Goal: Transaction & Acquisition: Purchase product/service

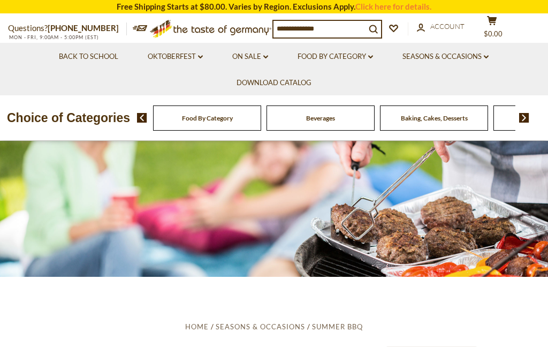
click at [263, 58] on link "On Sale dropdown_arrow" at bounding box center [250, 57] width 36 height 12
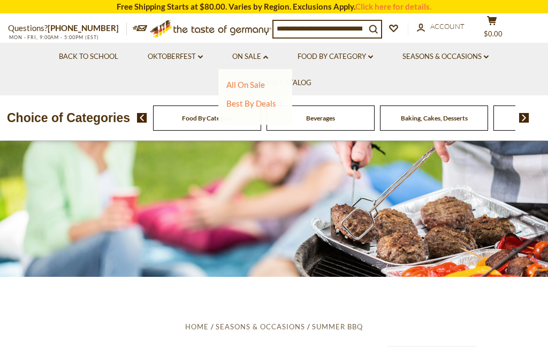
click at [249, 82] on link "All On Sale" at bounding box center [245, 85] width 39 height 10
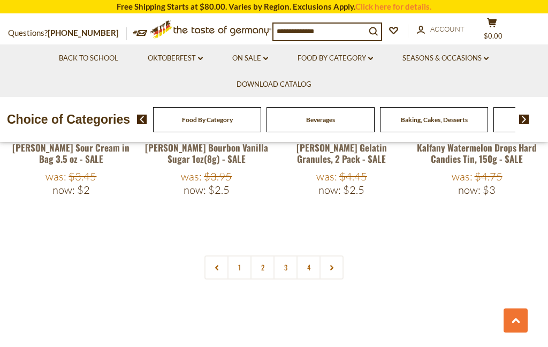
scroll to position [2408, 0]
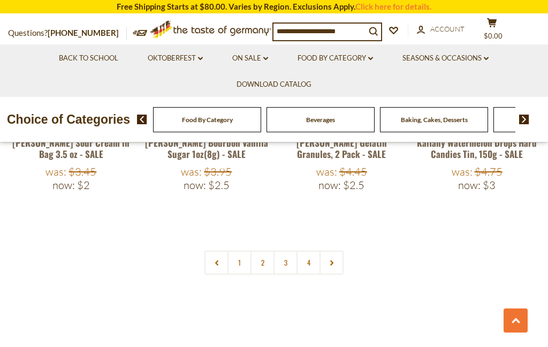
click at [330, 260] on icon at bounding box center [331, 262] width 6 height 5
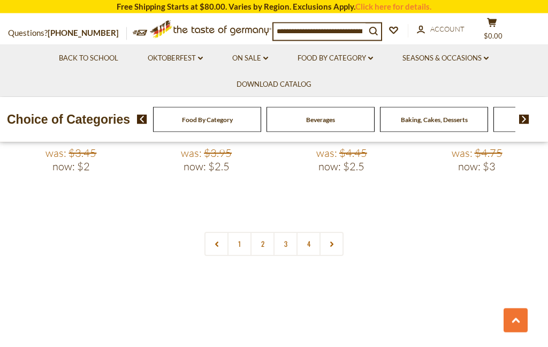
scroll to position [2427, 0]
click at [330, 241] on icon at bounding box center [331, 243] width 6 height 5
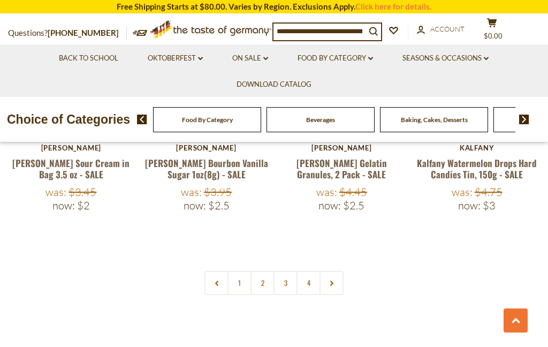
scroll to position [2390, 0]
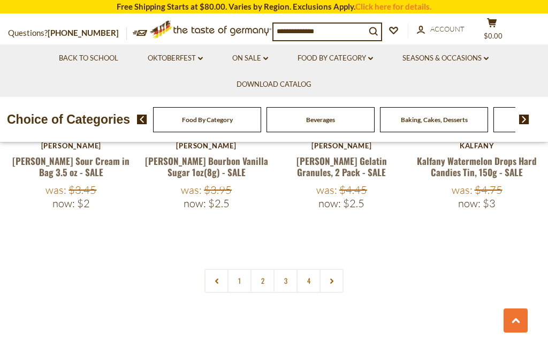
click at [329, 269] on link at bounding box center [331, 281] width 24 height 24
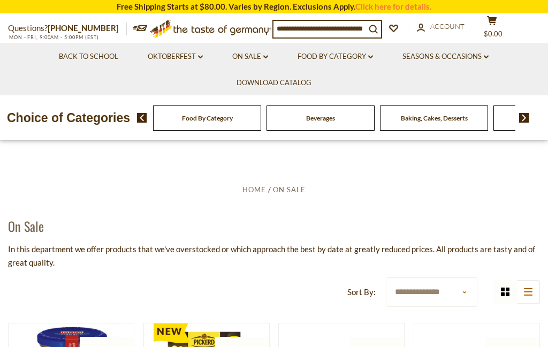
click at [461, 292] on select "**********" at bounding box center [431, 291] width 91 height 29
select select "********"
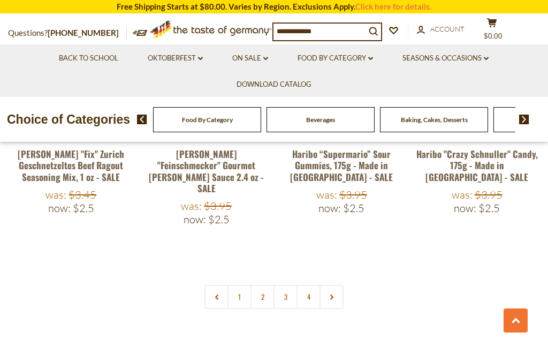
scroll to position [2368, 0]
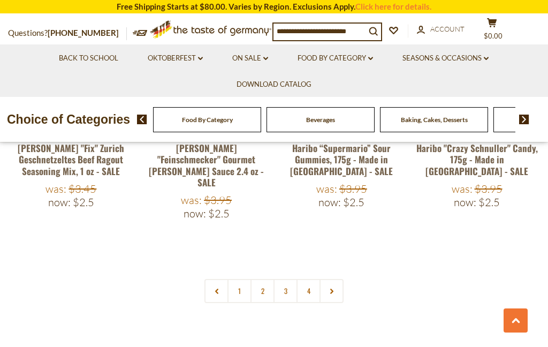
click at [336, 279] on link at bounding box center [331, 291] width 24 height 24
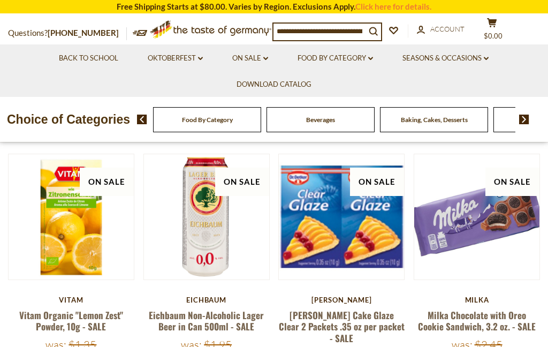
scroll to position [179, 0]
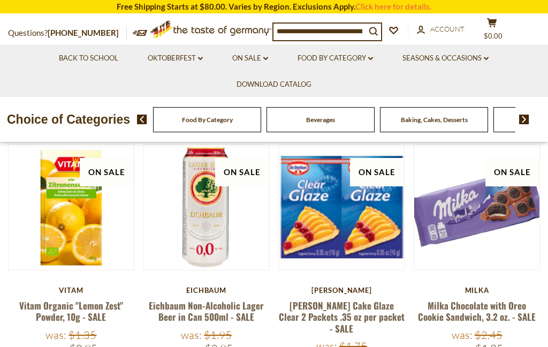
click at [218, 303] on link "Eichbaum Non-Alcoholic Lager Beer in Can 500ml - SALE" at bounding box center [206, 311] width 115 height 25
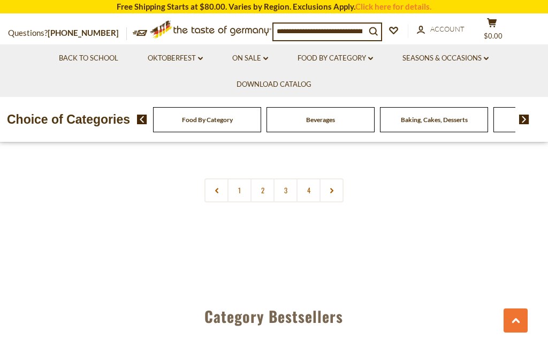
scroll to position [2438, 0]
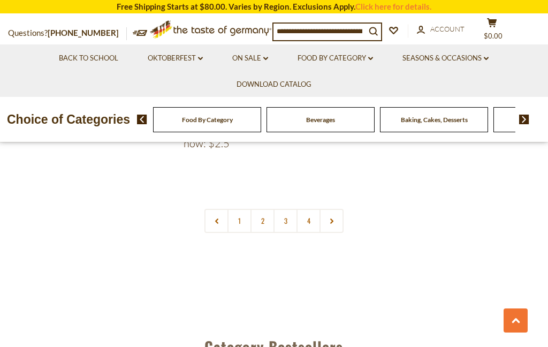
click at [332, 209] on link at bounding box center [331, 221] width 24 height 24
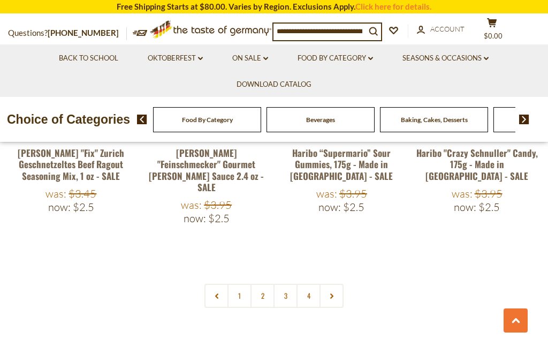
scroll to position [2367, 0]
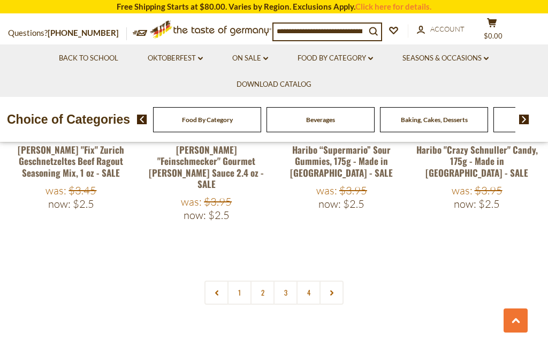
click at [328, 280] on link at bounding box center [331, 292] width 24 height 24
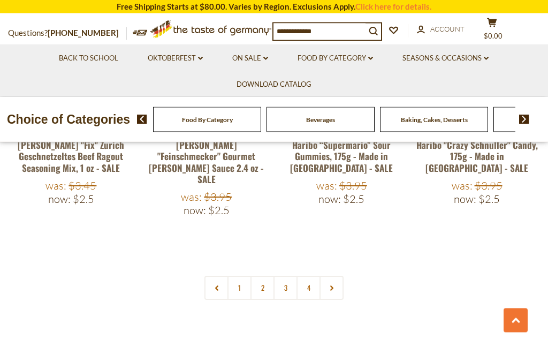
scroll to position [2372, 0]
click at [312, 276] on link "4" at bounding box center [308, 288] width 24 height 24
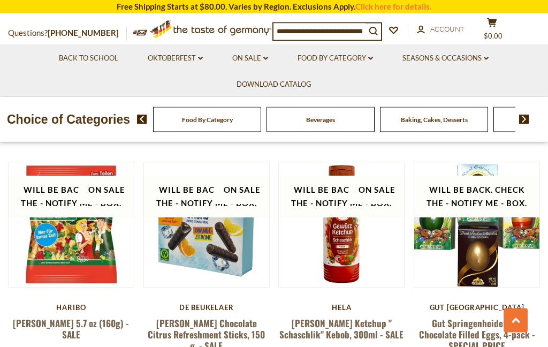
scroll to position [2008, 0]
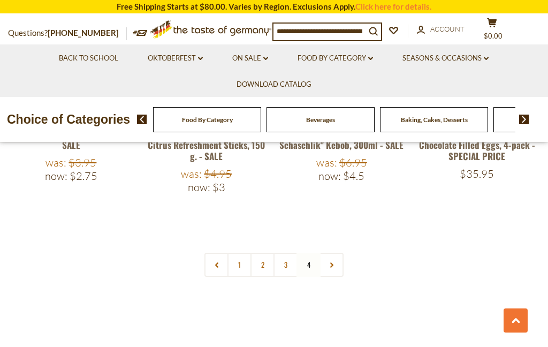
click at [280, 253] on link "3" at bounding box center [285, 265] width 24 height 24
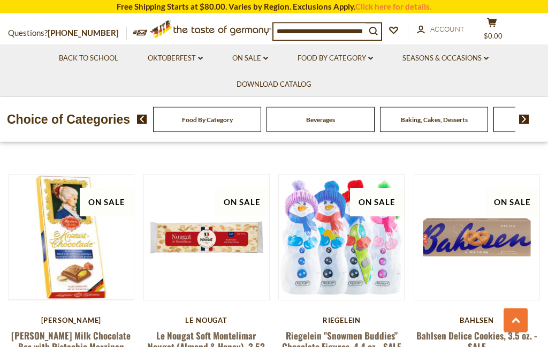
scroll to position [1972, 0]
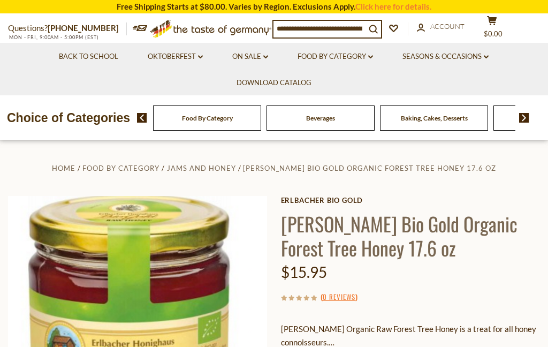
click at [261, 53] on link "On Sale dropdown_arrow" at bounding box center [250, 57] width 36 height 12
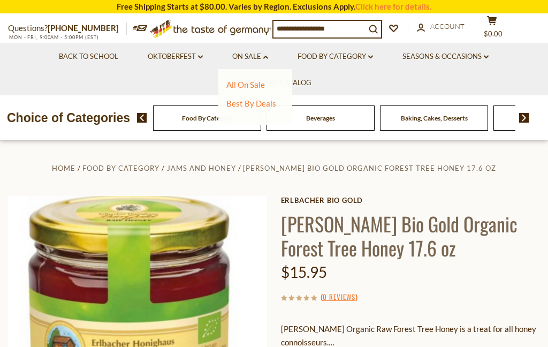
click at [249, 102] on link "Best By Deals" at bounding box center [251, 103] width 50 height 10
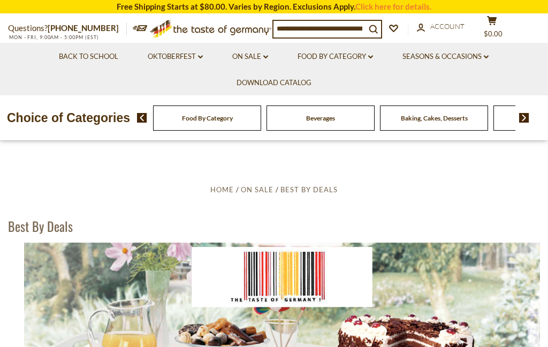
click at [365, 27] on input at bounding box center [319, 28] width 92 height 15
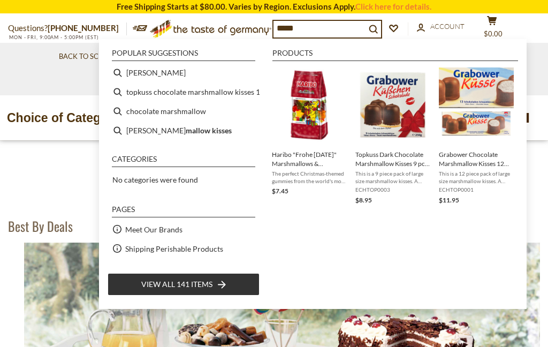
click at [232, 93] on li "topkuss chocolate marshmallow kisses 12 pc" at bounding box center [184, 91] width 152 height 19
type input "**********"
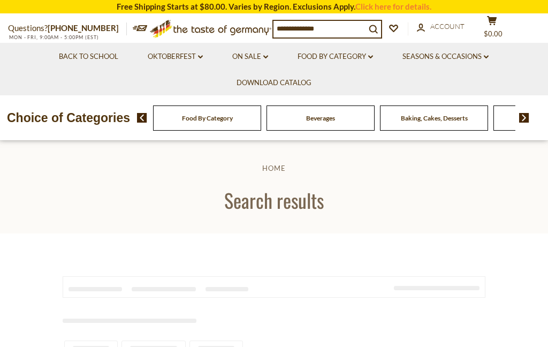
type input "**********"
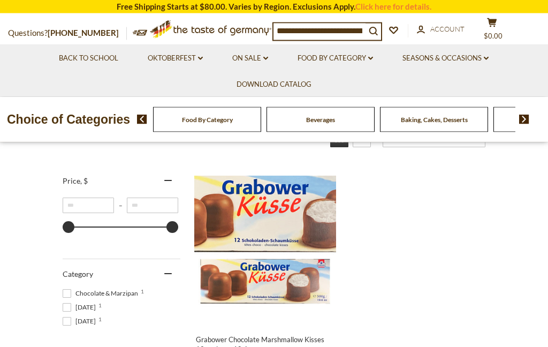
scroll to position [175, 0]
click at [67, 296] on span at bounding box center [67, 293] width 9 height 9
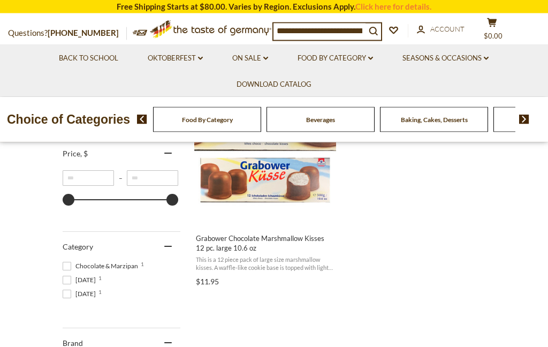
scroll to position [277, 0]
click at [63, 264] on span at bounding box center [67, 265] width 9 height 9
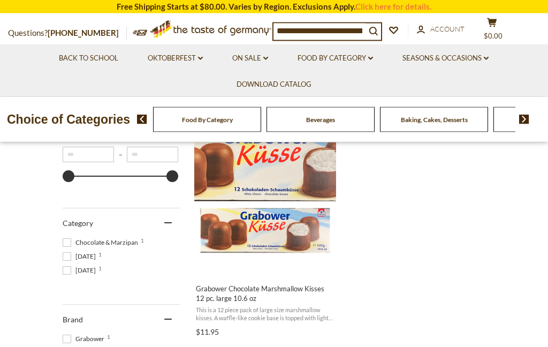
scroll to position [226, 0]
click at [66, 238] on span at bounding box center [67, 242] width 9 height 9
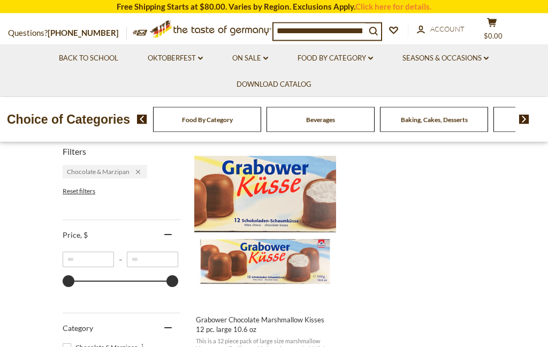
scroll to position [195, 0]
click at [296, 177] on img "Grabower Chocolate Marshmallow Kisses 12 pc. large 10.6 oz" at bounding box center [265, 227] width 142 height 142
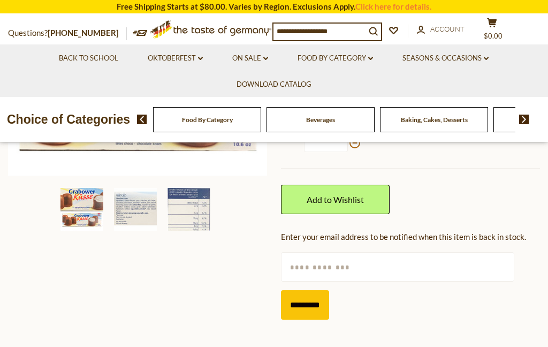
scroll to position [292, 0]
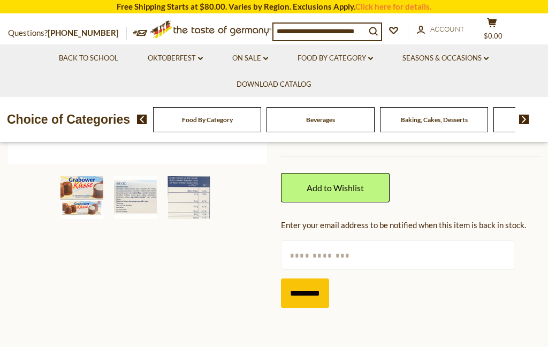
click at [141, 196] on img at bounding box center [135, 197] width 43 height 43
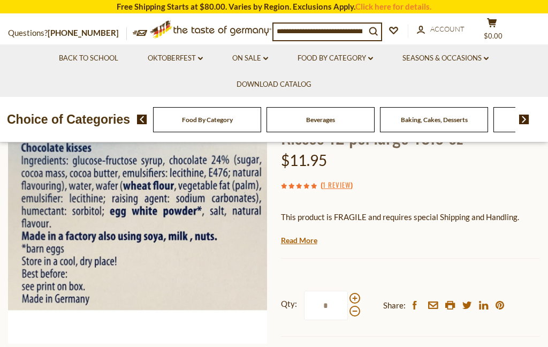
scroll to position [113, 0]
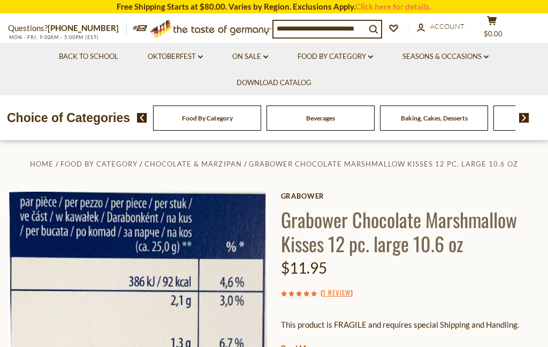
scroll to position [29, 0]
